Goal: Information Seeking & Learning: Learn about a topic

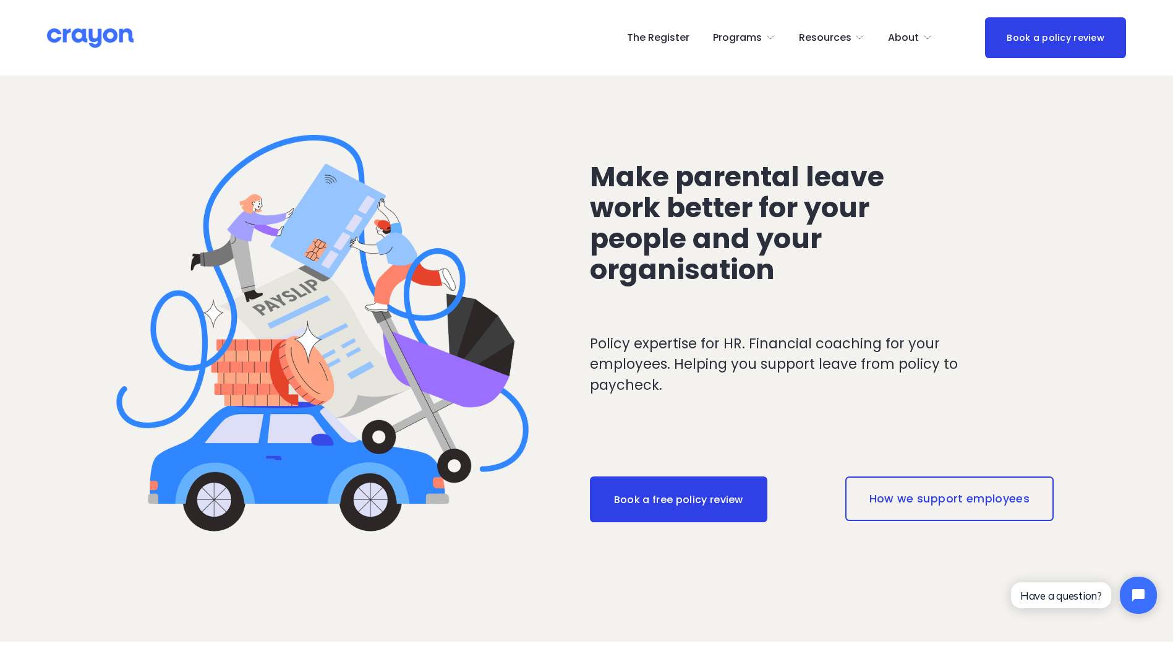
click at [0, 0] on span "Launch: New Grads" at bounding box center [0, 0] width 0 height 0
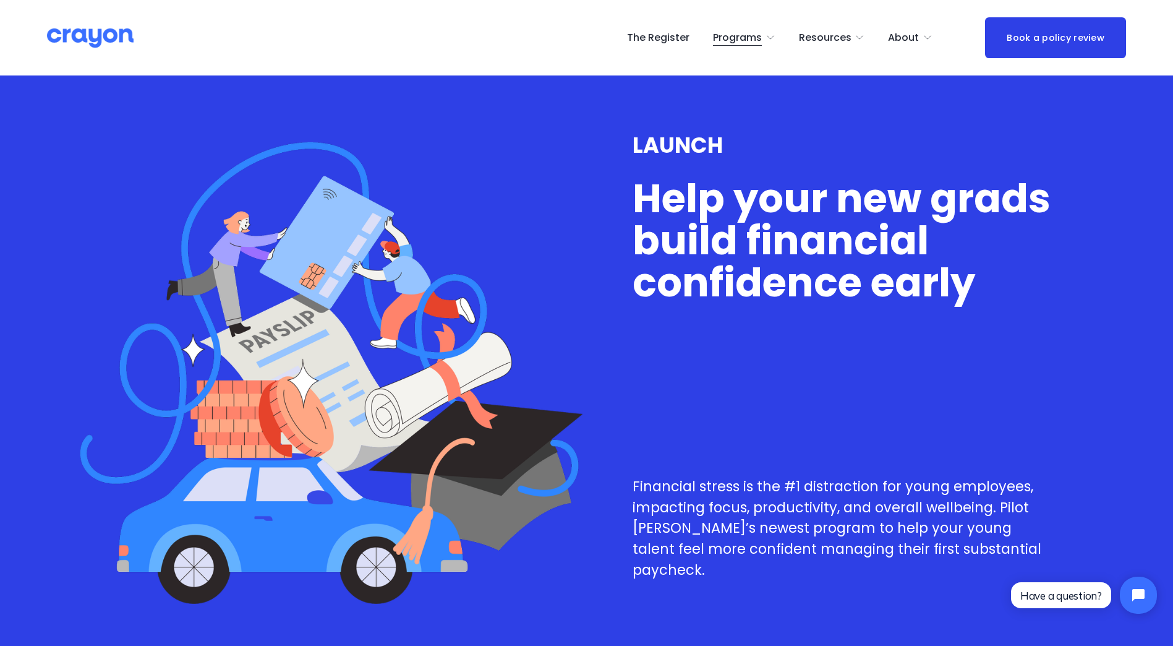
drag, startPoint x: 678, startPoint y: 199, endPoint x: 704, endPoint y: 286, distance: 91.6
click at [704, 286] on h1 "Help your new grads build financial confidence early" at bounding box center [842, 241] width 419 height 126
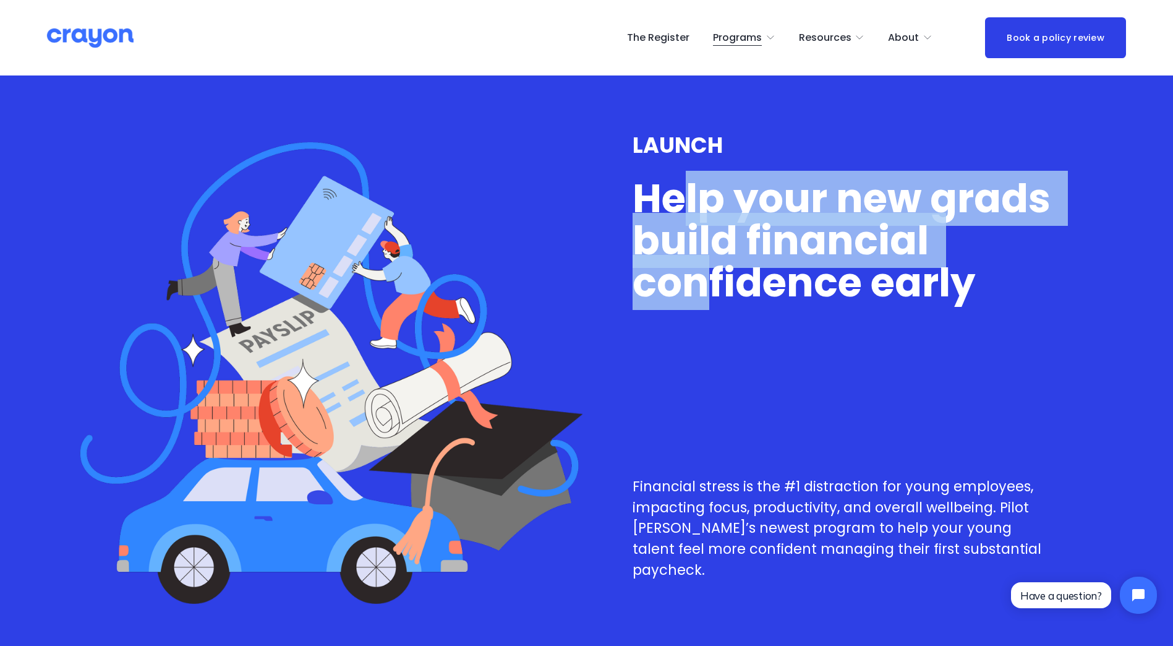
drag, startPoint x: 704, startPoint y: 286, endPoint x: 703, endPoint y: 296, distance: 9.4
click at [704, 291] on h1 "Help your new grads build financial confidence early" at bounding box center [842, 241] width 419 height 126
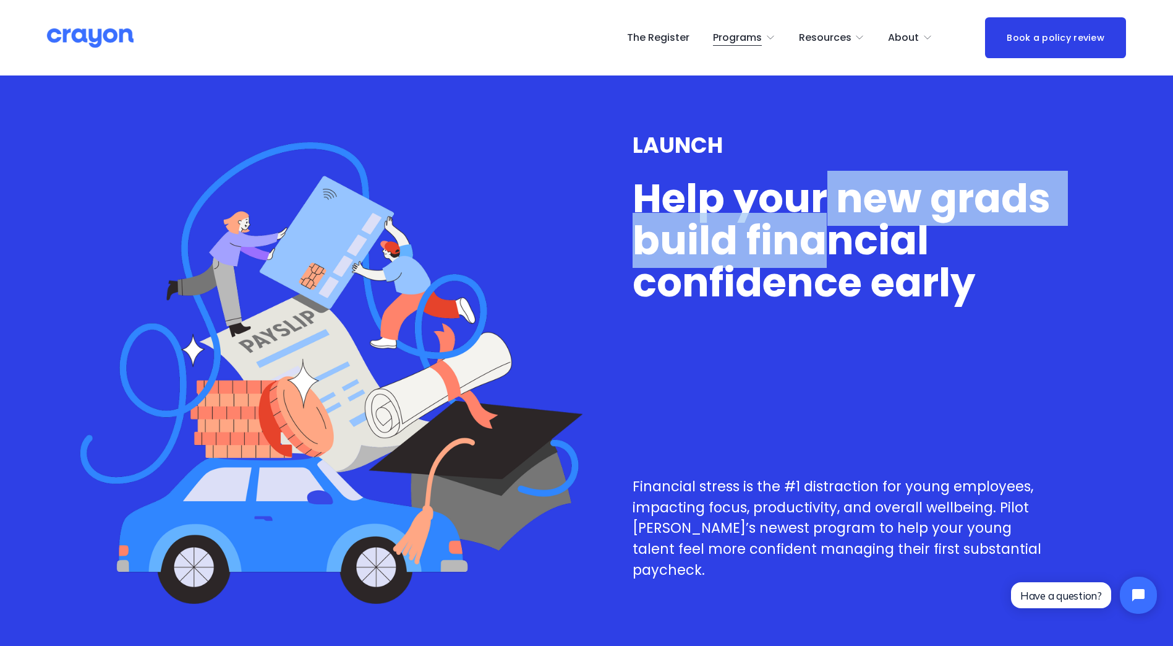
drag, startPoint x: 821, startPoint y: 192, endPoint x: 831, endPoint y: 256, distance: 65.0
click at [831, 256] on h1 "Help your new grads build financial confidence early" at bounding box center [842, 241] width 419 height 126
drag, startPoint x: 831, startPoint y: 256, endPoint x: 727, endPoint y: 215, distance: 111.9
click at [831, 256] on h1 "Help your new grads build financial confidence early" at bounding box center [842, 241] width 419 height 126
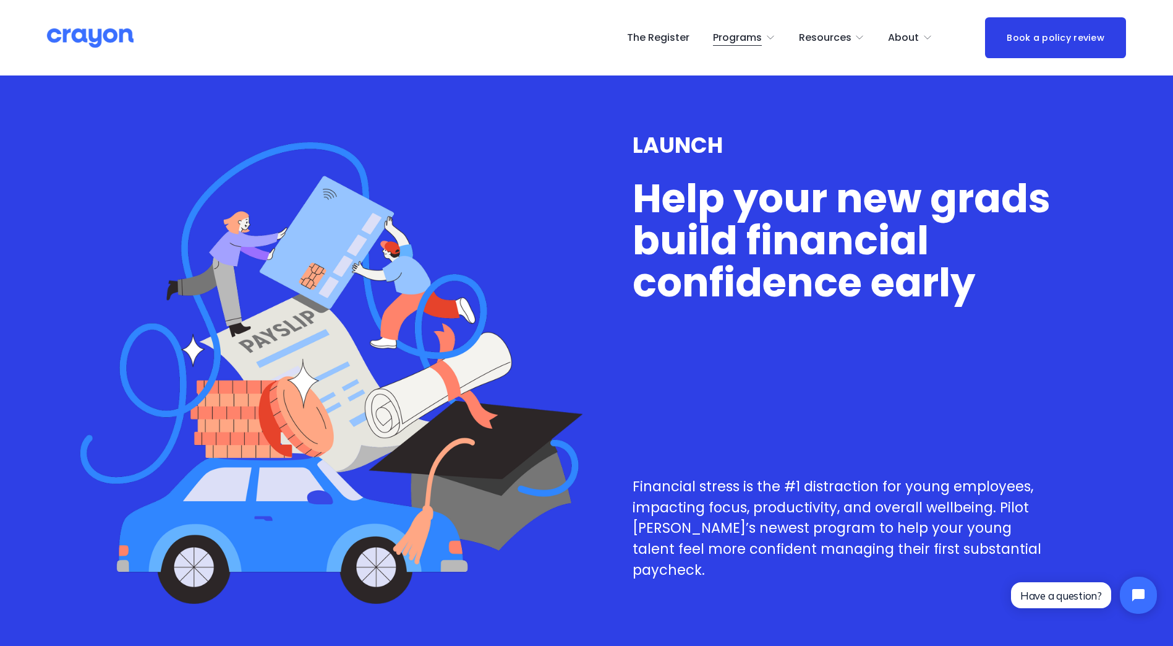
click at [691, 199] on h1 "Help your new grads build financial confidence early" at bounding box center [842, 241] width 419 height 126
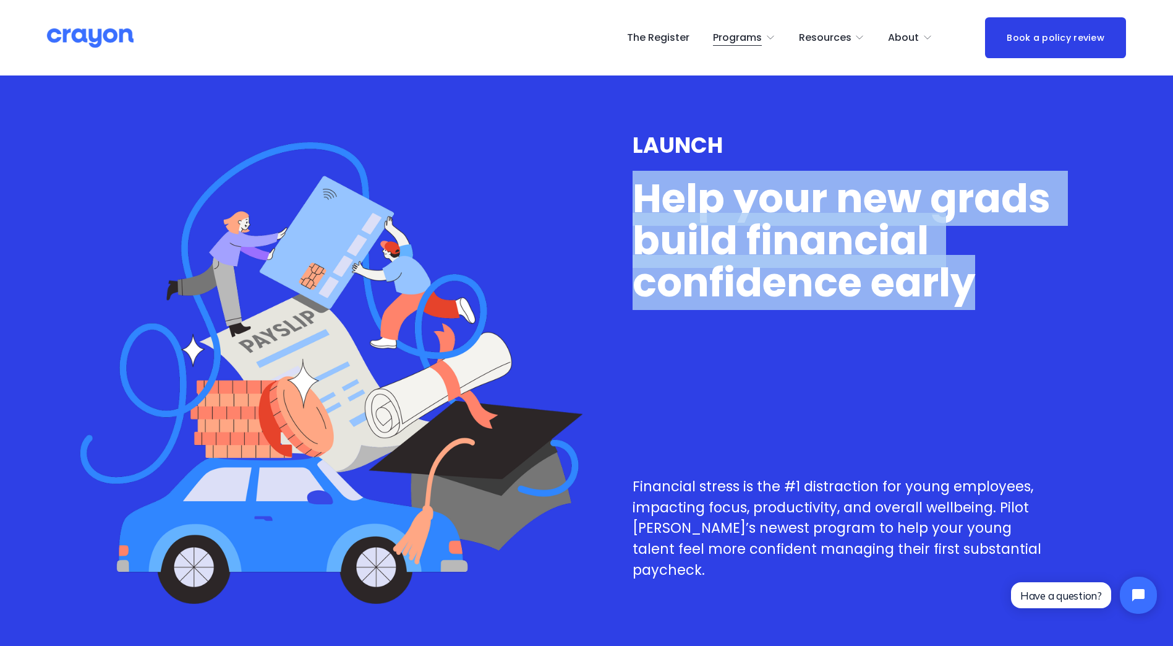
drag, startPoint x: 635, startPoint y: 189, endPoint x: 1012, endPoint y: 280, distance: 387.3
click at [1012, 280] on h1 "Help your new grads build financial confidence early" at bounding box center [842, 241] width 419 height 126
drag, startPoint x: 1012, startPoint y: 280, endPoint x: 1004, endPoint y: 283, distance: 8.6
click at [1012, 280] on h1 "Help your new grads build financial confidence early" at bounding box center [842, 241] width 419 height 126
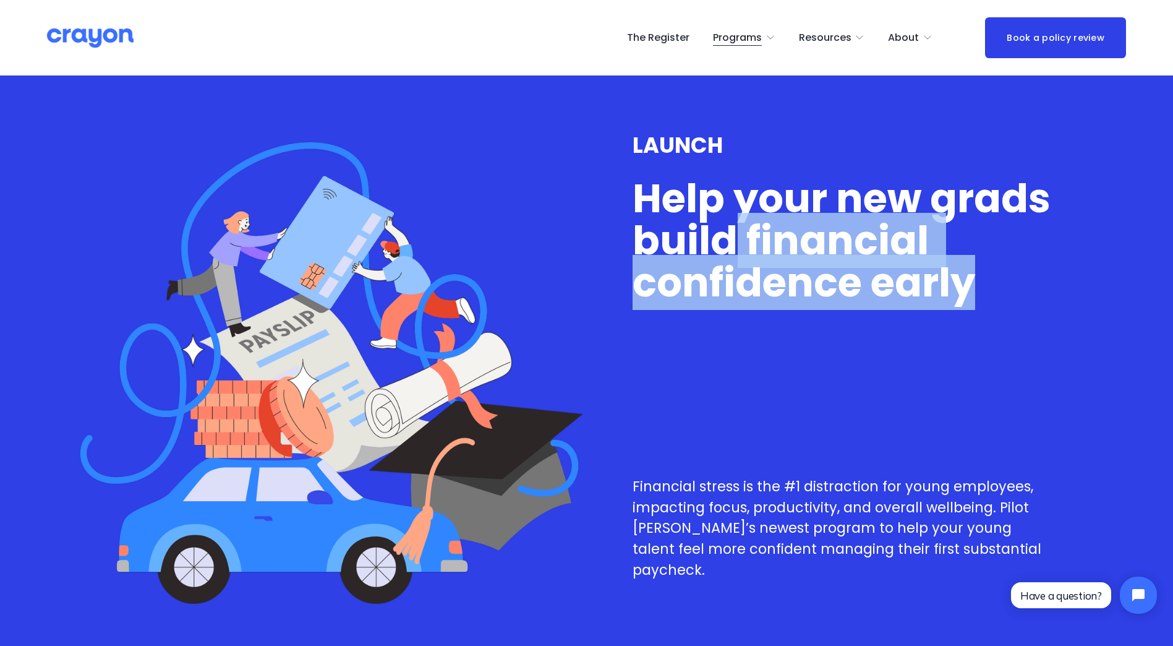
drag, startPoint x: 983, startPoint y: 286, endPoint x: 696, endPoint y: 239, distance: 290.9
click at [696, 239] on h1 "Help your new grads build financial confidence early" at bounding box center [842, 241] width 419 height 126
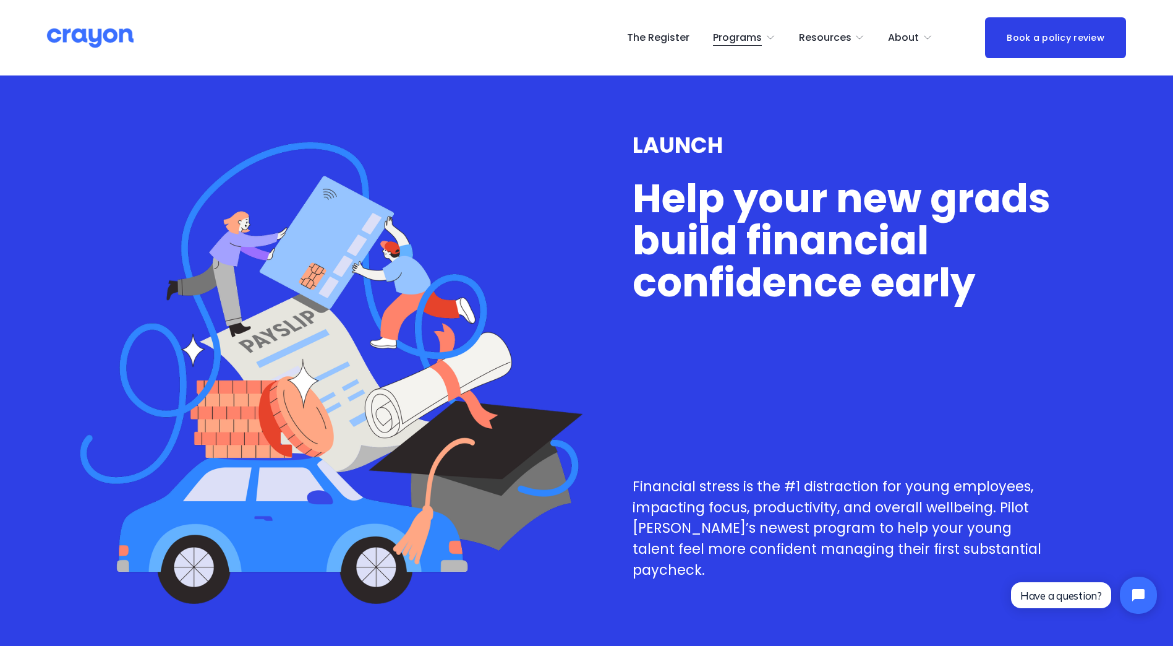
drag, startPoint x: 696, startPoint y: 239, endPoint x: 669, endPoint y: 220, distance: 32.8
click at [669, 220] on h1 "Help your new grads build financial confidence early" at bounding box center [842, 241] width 419 height 126
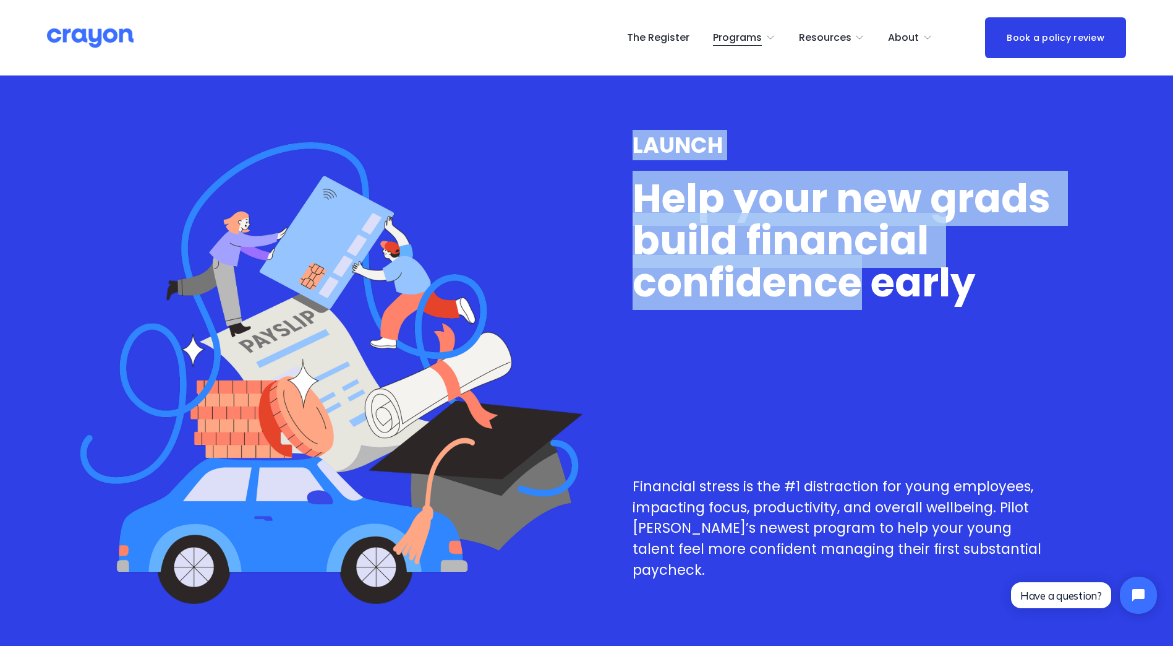
drag, startPoint x: 632, startPoint y: 142, endPoint x: 861, endPoint y: 289, distance: 271.8
click at [861, 289] on div "LAUNCH Help your new grads build financial confidence early" at bounding box center [842, 218] width 419 height 170
drag, startPoint x: 861, startPoint y: 289, endPoint x: 845, endPoint y: 273, distance: 22.3
click at [861, 289] on h1 "Help your new grads build financial confidence early" at bounding box center [842, 241] width 419 height 126
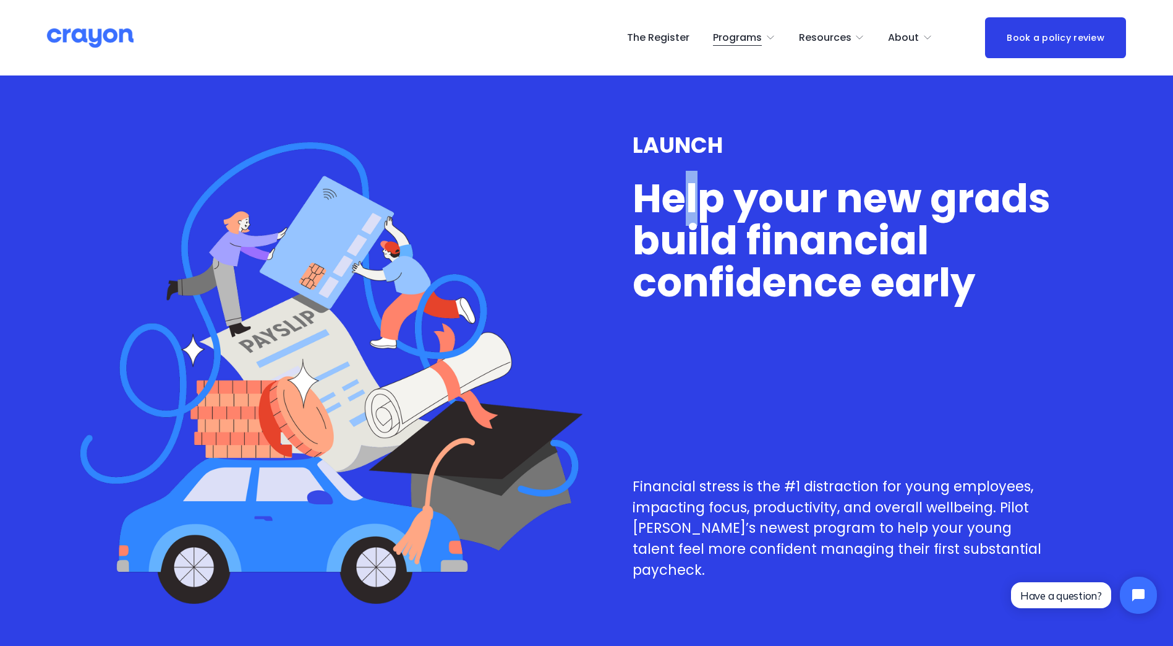
drag, startPoint x: 695, startPoint y: 186, endPoint x: 709, endPoint y: 243, distance: 58.8
click at [709, 243] on div "LAUNCH Help your new grads build financial confidence early" at bounding box center [842, 218] width 419 height 170
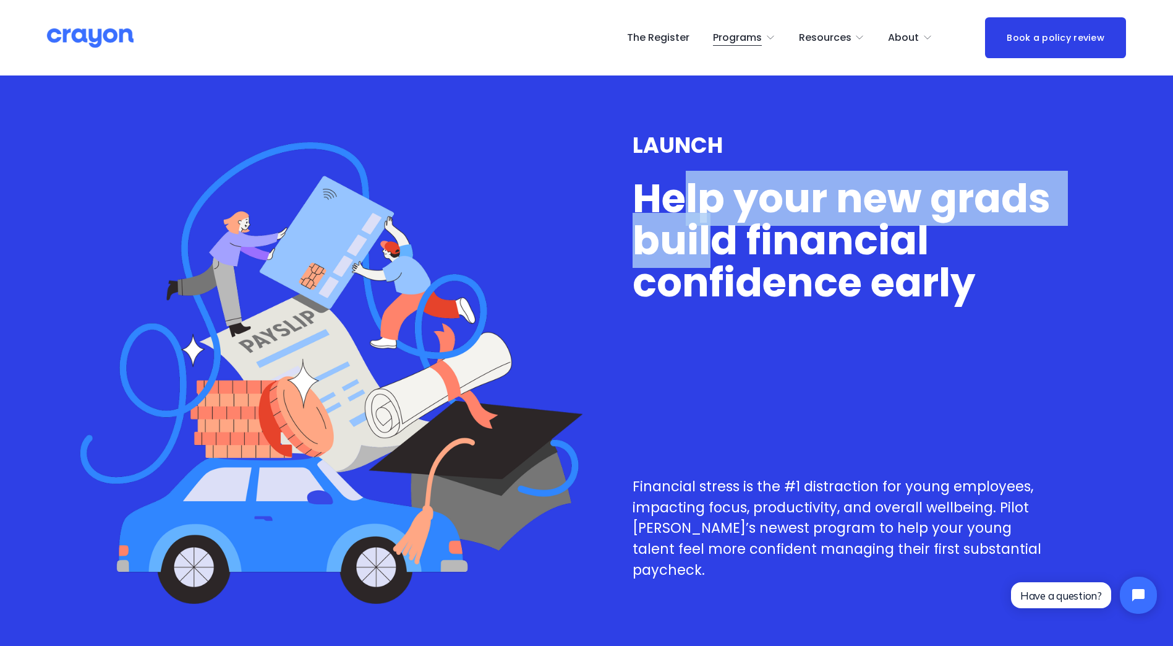
click at [709, 243] on h1 "Help your new grads build financial confidence early" at bounding box center [842, 241] width 419 height 126
